Goal: Task Accomplishment & Management: Complete application form

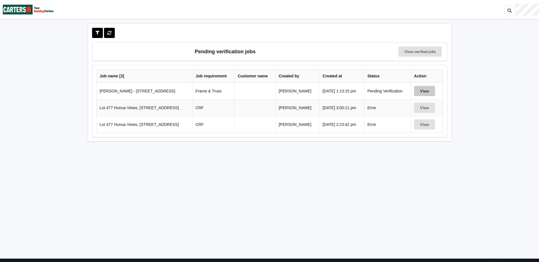
click at [424, 89] on button "View" at bounding box center [424, 91] width 21 height 10
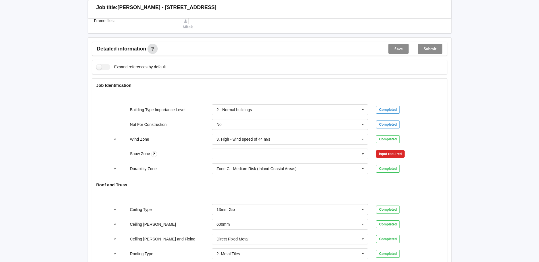
scroll to position [199, 0]
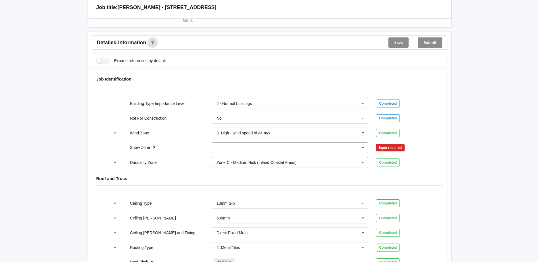
click at [365, 149] on icon at bounding box center [362, 148] width 9 height 11
click at [229, 159] on div "N0" at bounding box center [290, 158] width 156 height 11
click at [391, 148] on button "Confirm input" at bounding box center [393, 147] width 34 height 9
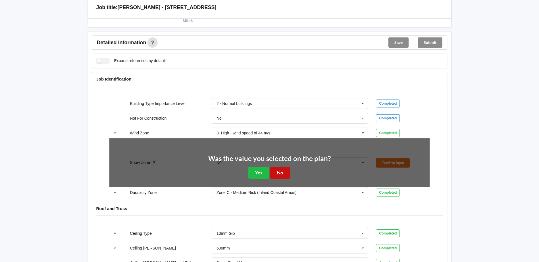
click at [277, 175] on button "No" at bounding box center [280, 173] width 20 height 12
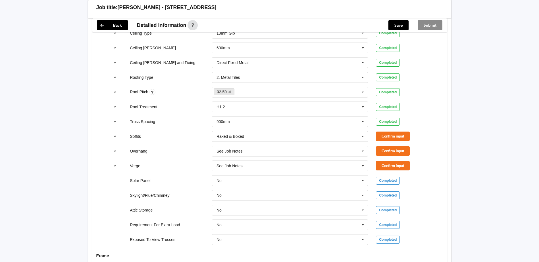
scroll to position [398, 0]
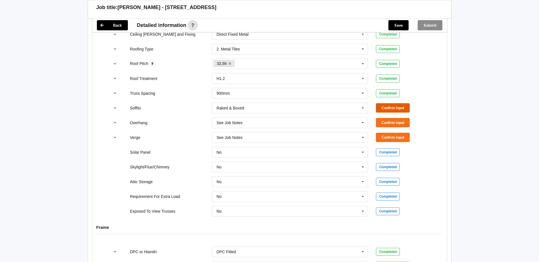
click at [401, 108] on button "Confirm input" at bounding box center [393, 107] width 34 height 9
click at [395, 120] on button "Confirm input" at bounding box center [393, 122] width 34 height 9
click at [398, 134] on button "Confirm input" at bounding box center [393, 137] width 34 height 9
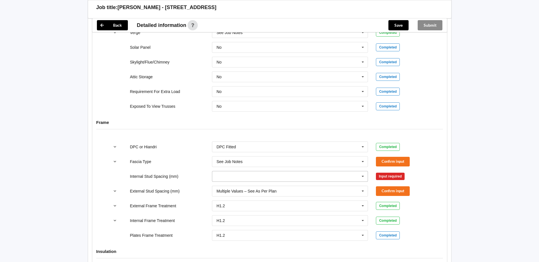
scroll to position [511, 0]
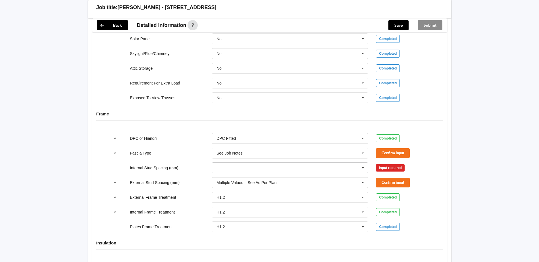
click at [361, 168] on icon at bounding box center [362, 168] width 9 height 11
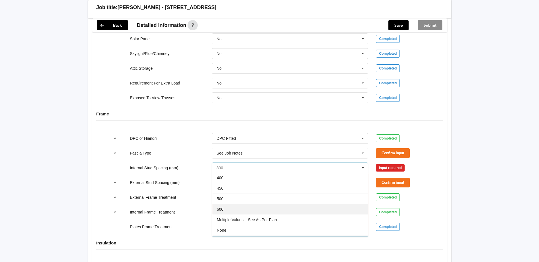
scroll to position [21, 0]
click at [259, 209] on span "Multiple Values – See As Per Plan" at bounding box center [247, 210] width 60 height 5
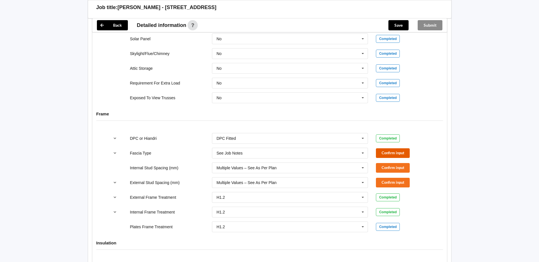
click at [398, 151] on button "Confirm input" at bounding box center [393, 153] width 34 height 9
click at [397, 168] on button "Confirm input" at bounding box center [393, 167] width 34 height 9
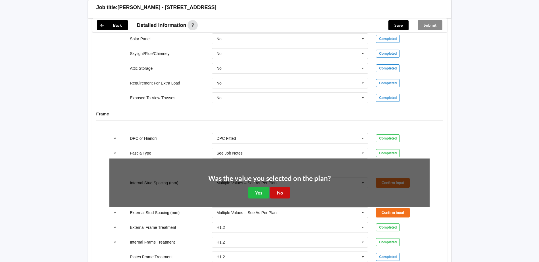
click at [283, 193] on button "No" at bounding box center [280, 193] width 20 height 12
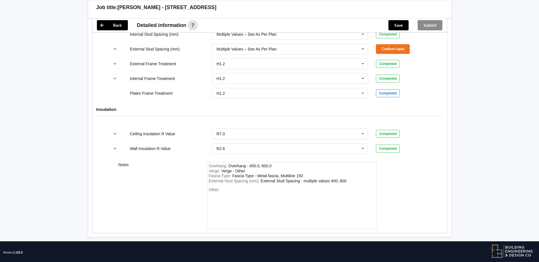
scroll to position [653, 0]
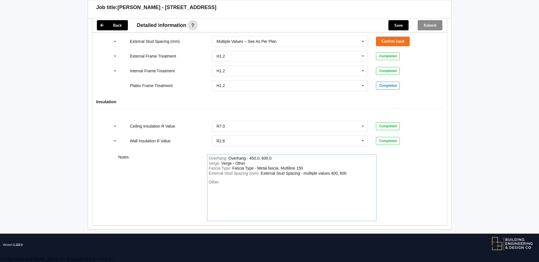
click at [303, 168] on div "Fascia Type - Metal fascia, Multiline 150" at bounding box center [267, 168] width 71 height 5
drag, startPoint x: 303, startPoint y: 168, endPoint x: 281, endPoint y: 168, distance: 22.2
click at [281, 168] on div "Fascia Type - Metal fascia, Multiline 150" at bounding box center [267, 168] width 71 height 5
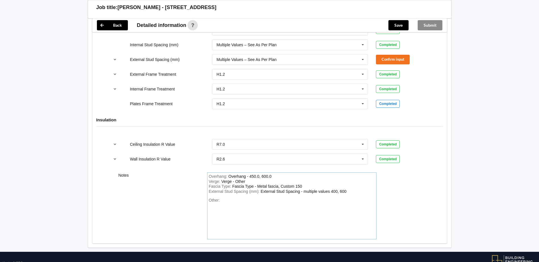
scroll to position [624, 0]
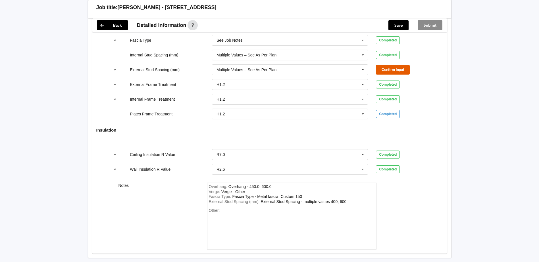
click at [404, 73] on button "Confirm input" at bounding box center [393, 69] width 34 height 9
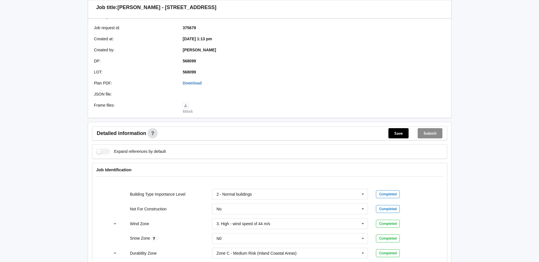
scroll to position [85, 0]
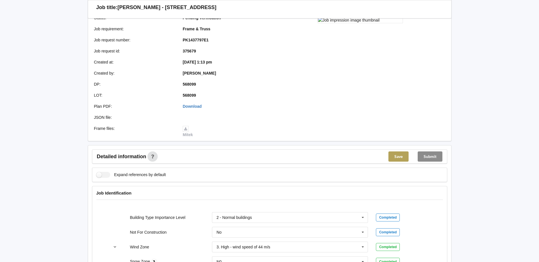
click at [400, 159] on button "Save" at bounding box center [398, 157] width 20 height 10
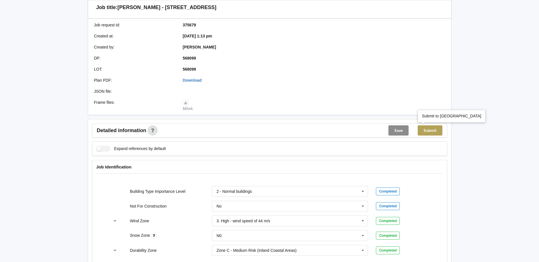
click at [431, 133] on button "Submit" at bounding box center [429, 131] width 25 height 10
